Goal: Information Seeking & Learning: Understand process/instructions

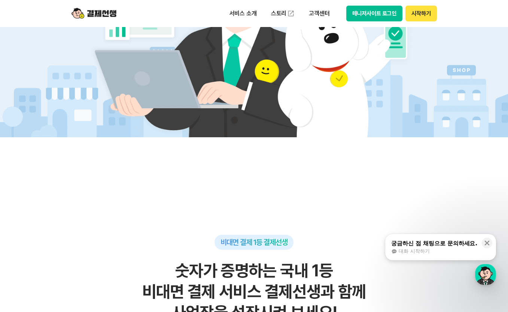
scroll to position [342, 0]
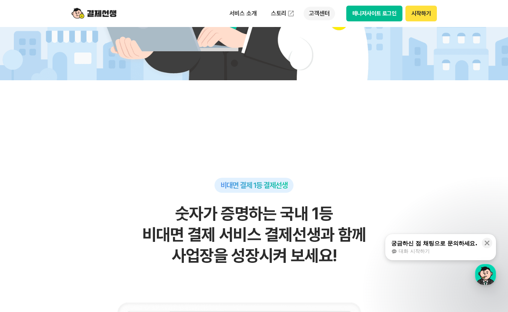
click at [318, 13] on p "고객센터" at bounding box center [319, 13] width 31 height 13
click at [327, 44] on link "자주 묻는 질문" at bounding box center [335, 44] width 63 height 15
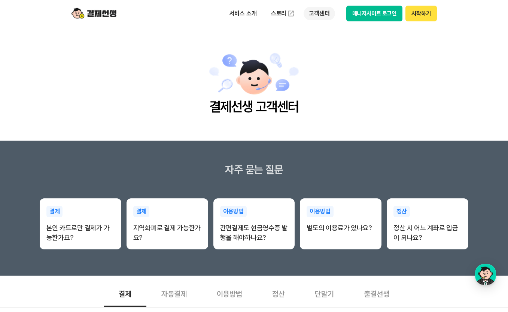
click at [328, 9] on p "고객센터" at bounding box center [319, 13] width 31 height 13
click at [321, 43] on link "자주 묻는 질문" at bounding box center [335, 44] width 63 height 15
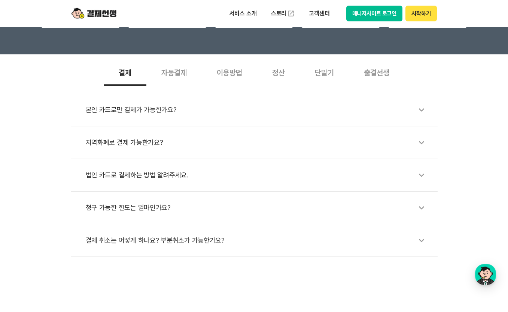
scroll to position [246, 0]
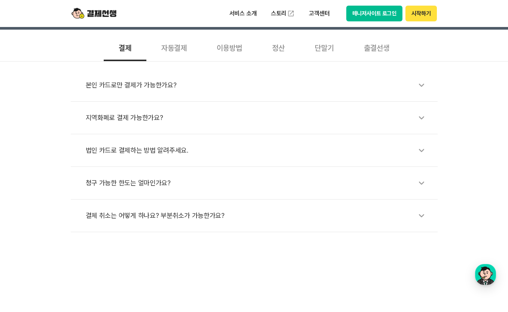
click at [180, 47] on div "자동결제" at bounding box center [173, 47] width 55 height 28
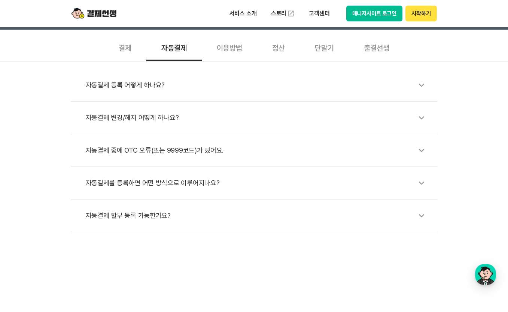
click at [130, 47] on div "결제" at bounding box center [125, 47] width 43 height 28
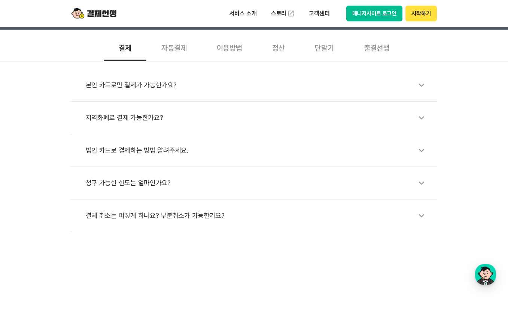
click at [143, 209] on div "결체 취소는 어떻게 하나요? 부분취소가 가능한가요?" at bounding box center [258, 215] width 344 height 17
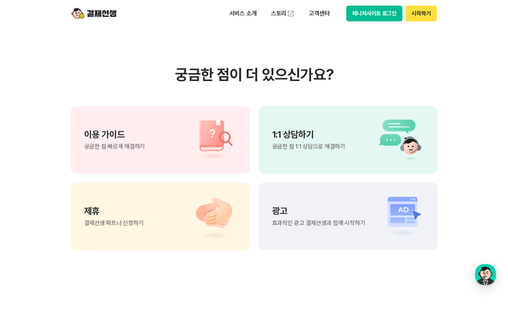
scroll to position [640, 0]
